Goal: Transaction & Acquisition: Purchase product/service

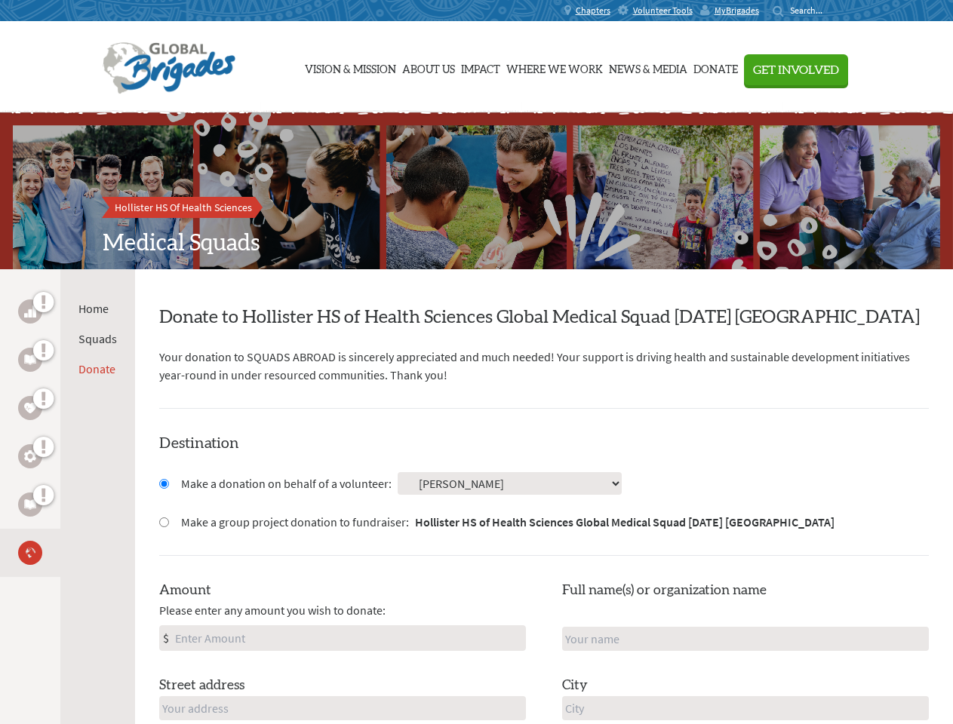
click at [833, 11] on div "Search for:" at bounding box center [802, 11] width 60 height 12
click at [839, 69] on span "Get Involved" at bounding box center [796, 70] width 86 height 12
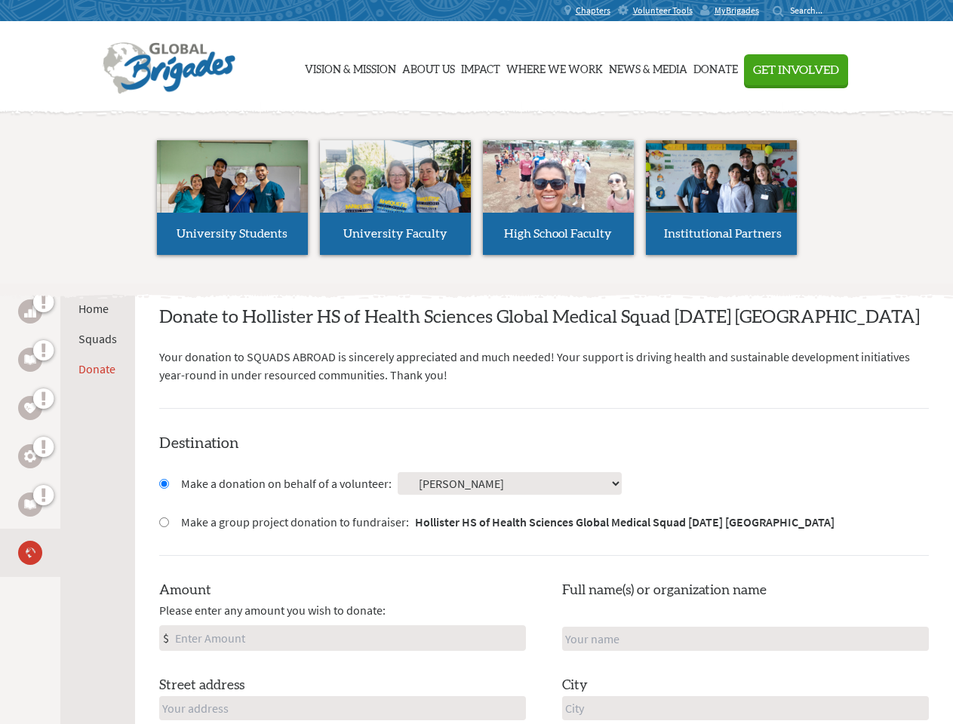
click at [477, 191] on li "High School Faculty" at bounding box center [558, 197] width 163 height 139
click at [67, 496] on div "Home Squads Donate" at bounding box center [97, 631] width 75 height 724
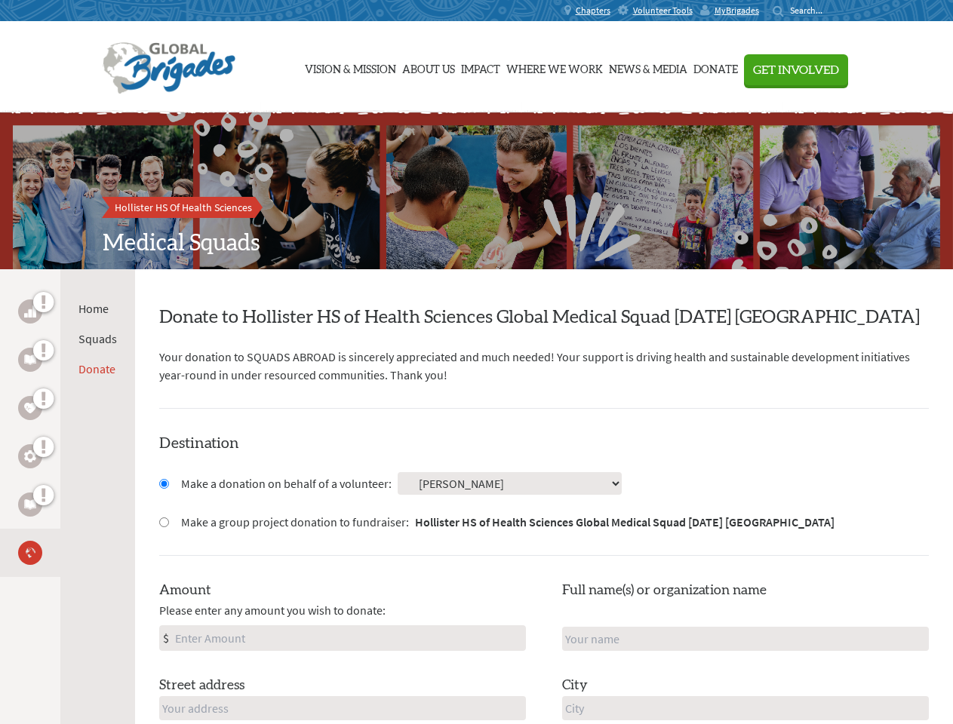
click at [163, 483] on input "Make a donation on behalf of a volunteer:" at bounding box center [164, 484] width 10 height 10
click at [163, 522] on input "Make a group project donation to fundraiser: Hollister HS of Health Sciences Gl…" at bounding box center [164, 522] width 10 height 10
radio input "true"
